Goal: Navigation & Orientation: Find specific page/section

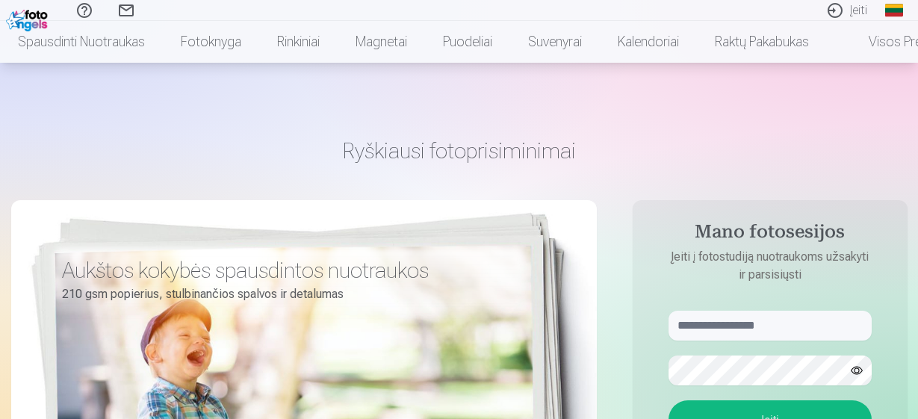
scroll to position [155, 0]
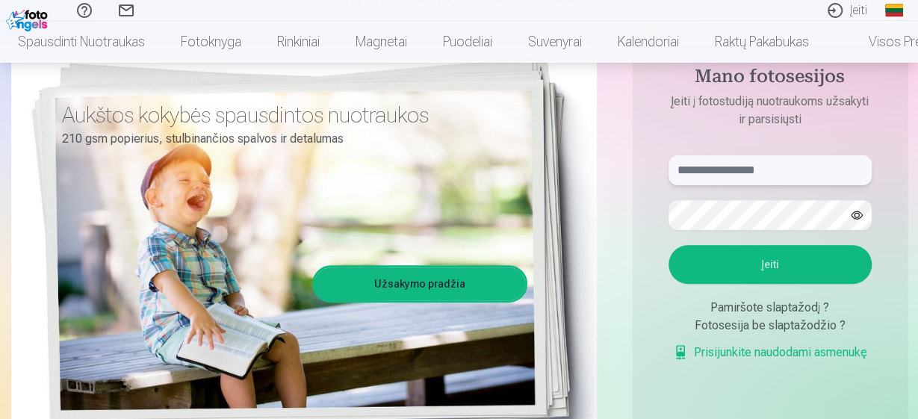
click at [761, 175] on input "text" at bounding box center [769, 170] width 203 height 30
type input "******"
click at [782, 258] on button "Įeiti" at bounding box center [769, 264] width 203 height 39
click at [856, 211] on button "button" at bounding box center [856, 215] width 28 height 28
click at [770, 284] on button "Įeiti" at bounding box center [769, 264] width 203 height 39
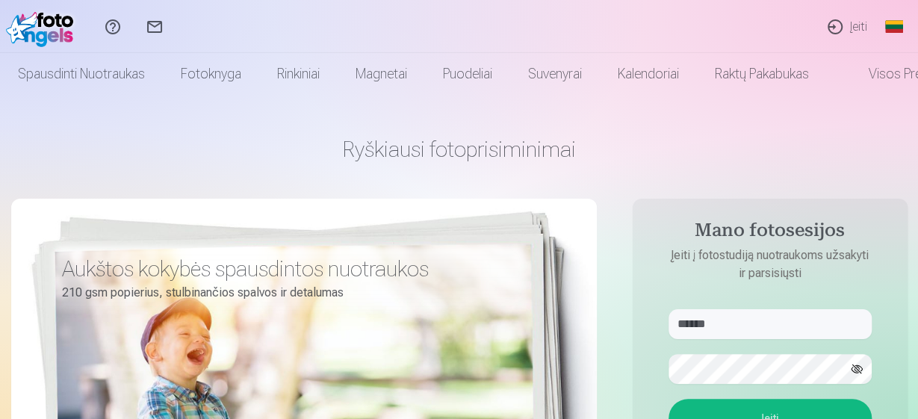
scroll to position [0, 0]
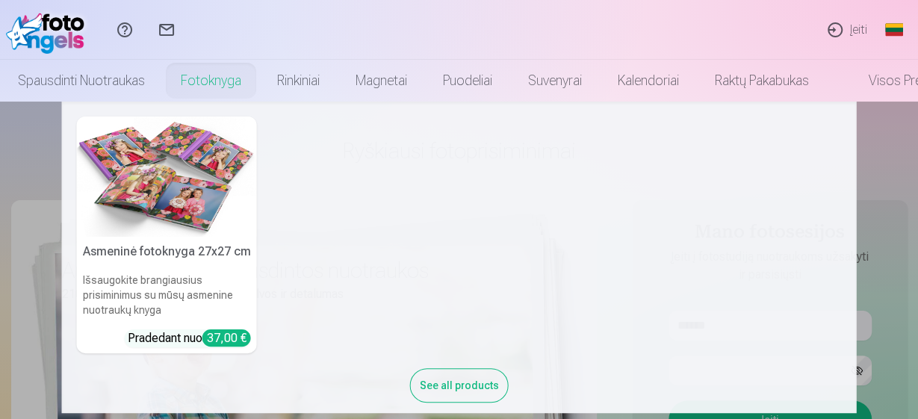
click at [193, 84] on link "Fotoknyga" at bounding box center [211, 81] width 96 height 42
